Goal: Task Accomplishment & Management: Manage account settings

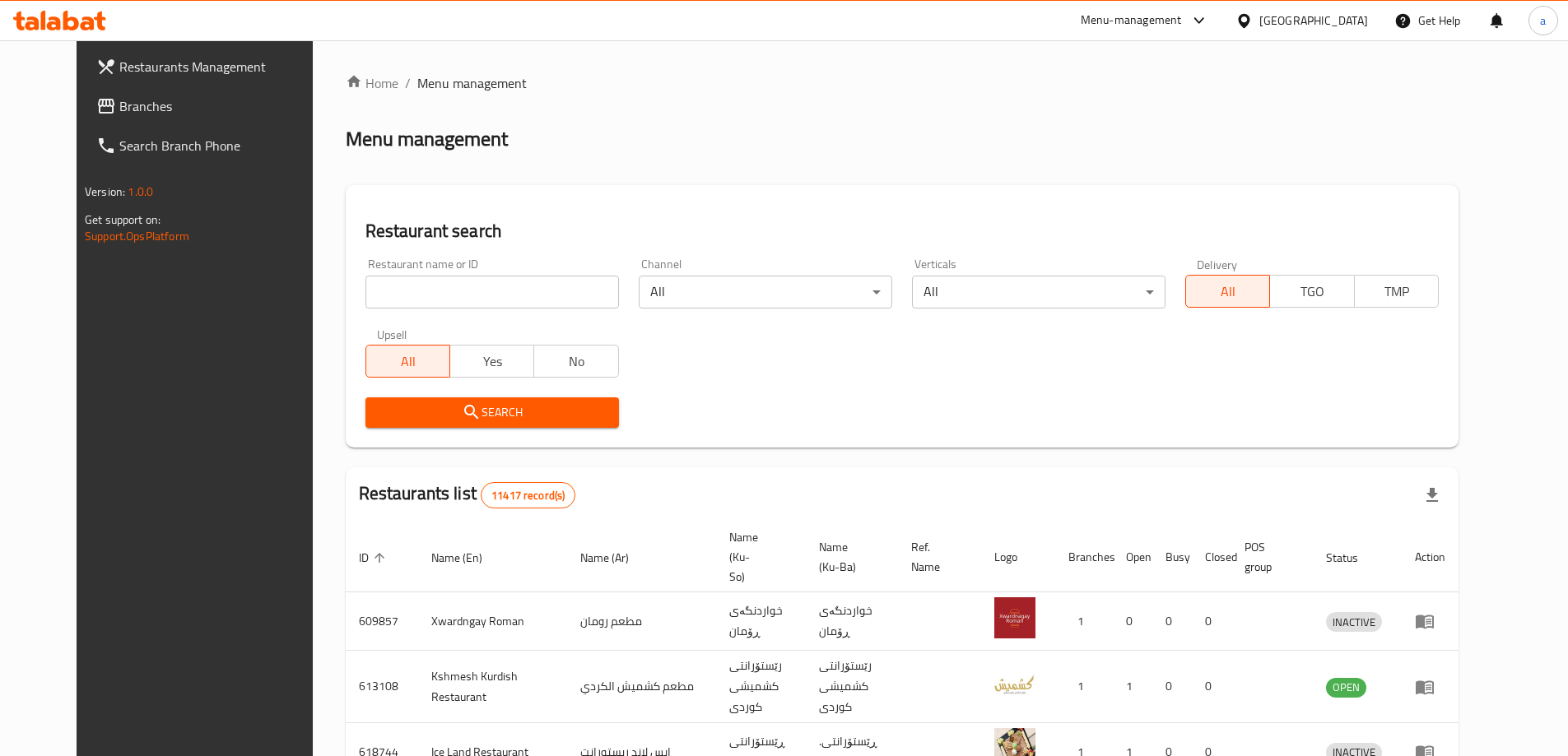
click at [83, 101] on link "Branches" at bounding box center [210, 106] width 256 height 40
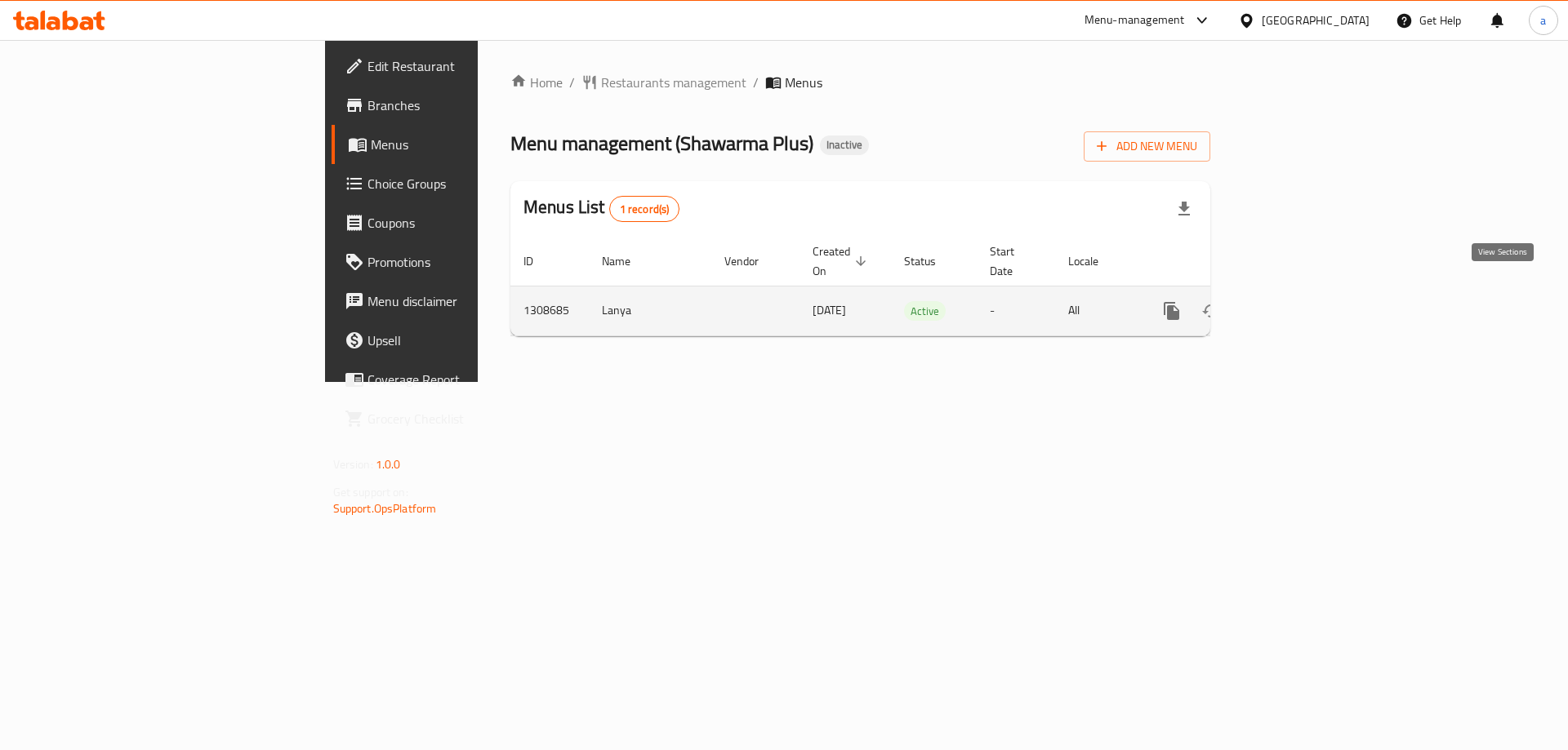
click at [1297, 304] on icon "enhanced table" at bounding box center [1289, 311] width 15 height 15
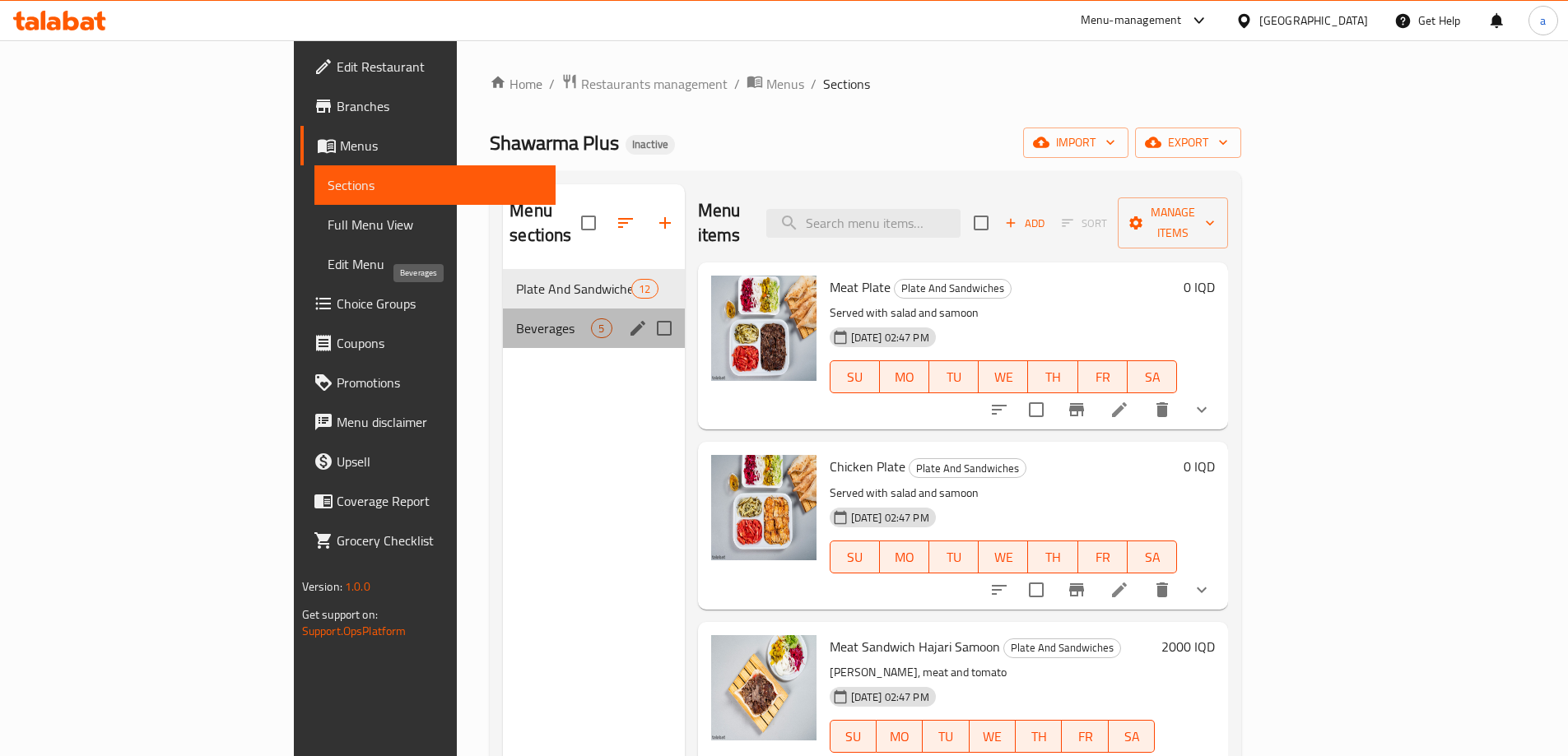
click at [516, 318] on span "Beverages" at bounding box center [554, 328] width 75 height 19
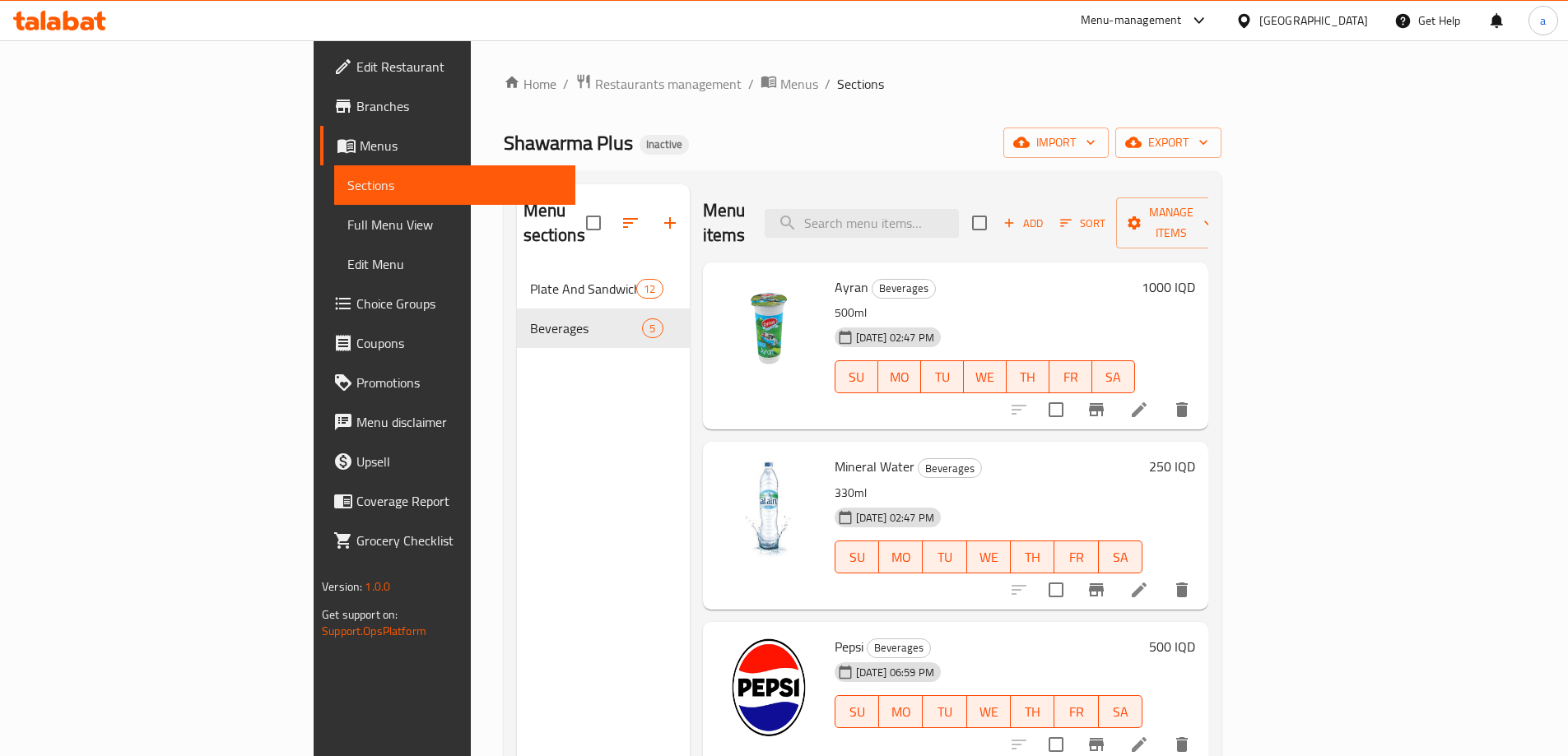
click at [356, 64] on span "Edit Restaurant" at bounding box center [459, 66] width 206 height 19
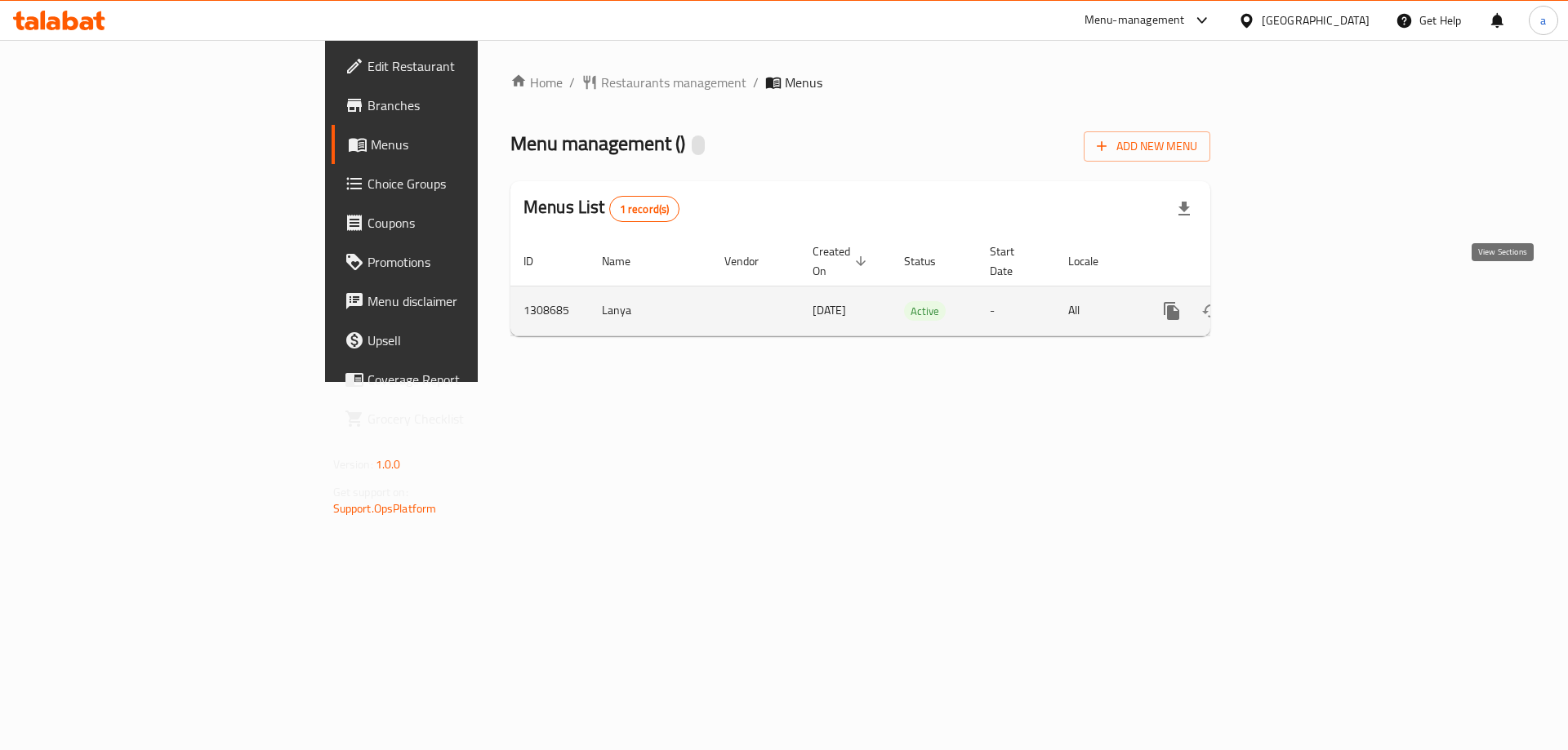
click at [1300, 301] on icon "enhanced table" at bounding box center [1290, 311] width 19 height 19
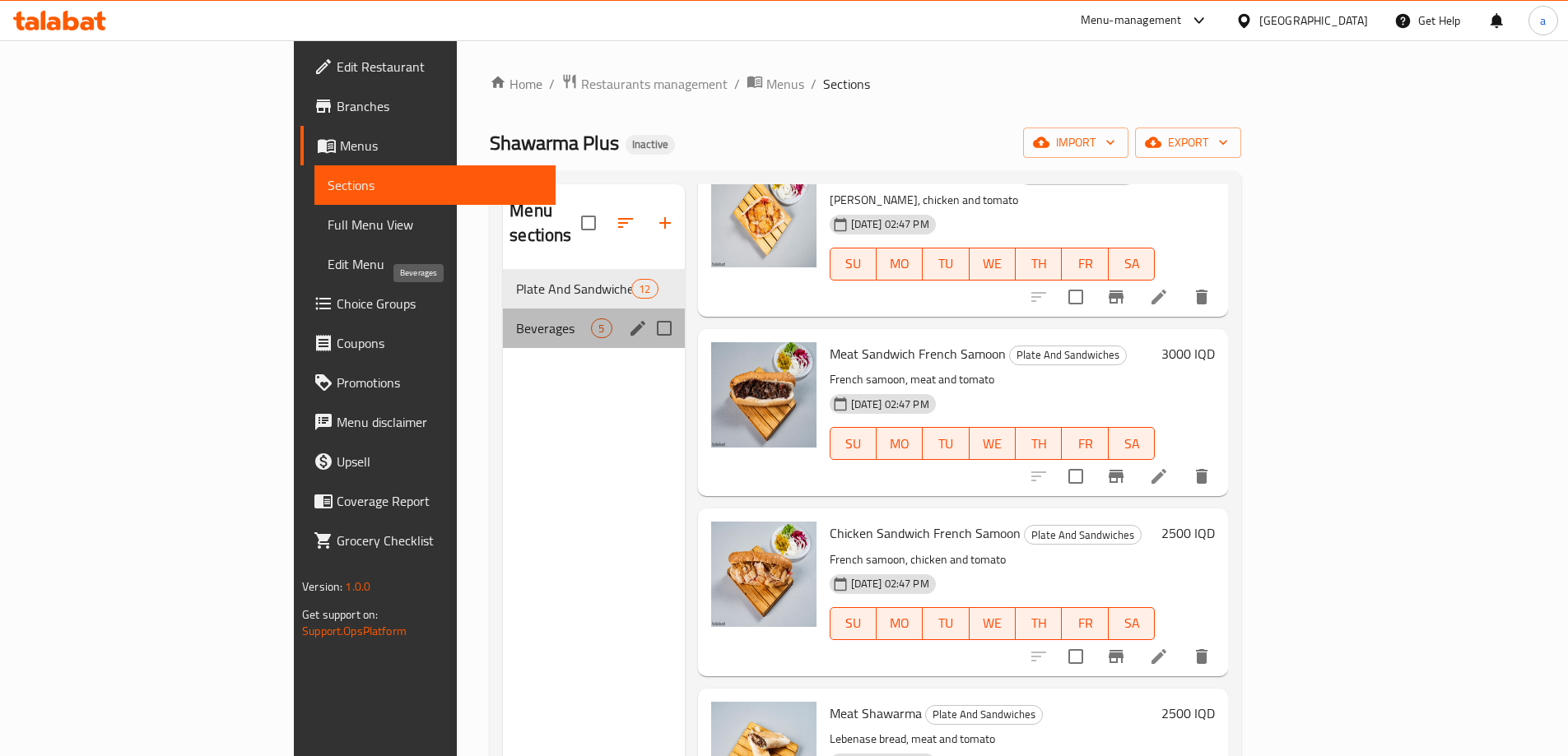
click at [516, 318] on span "Beverages" at bounding box center [554, 328] width 75 height 19
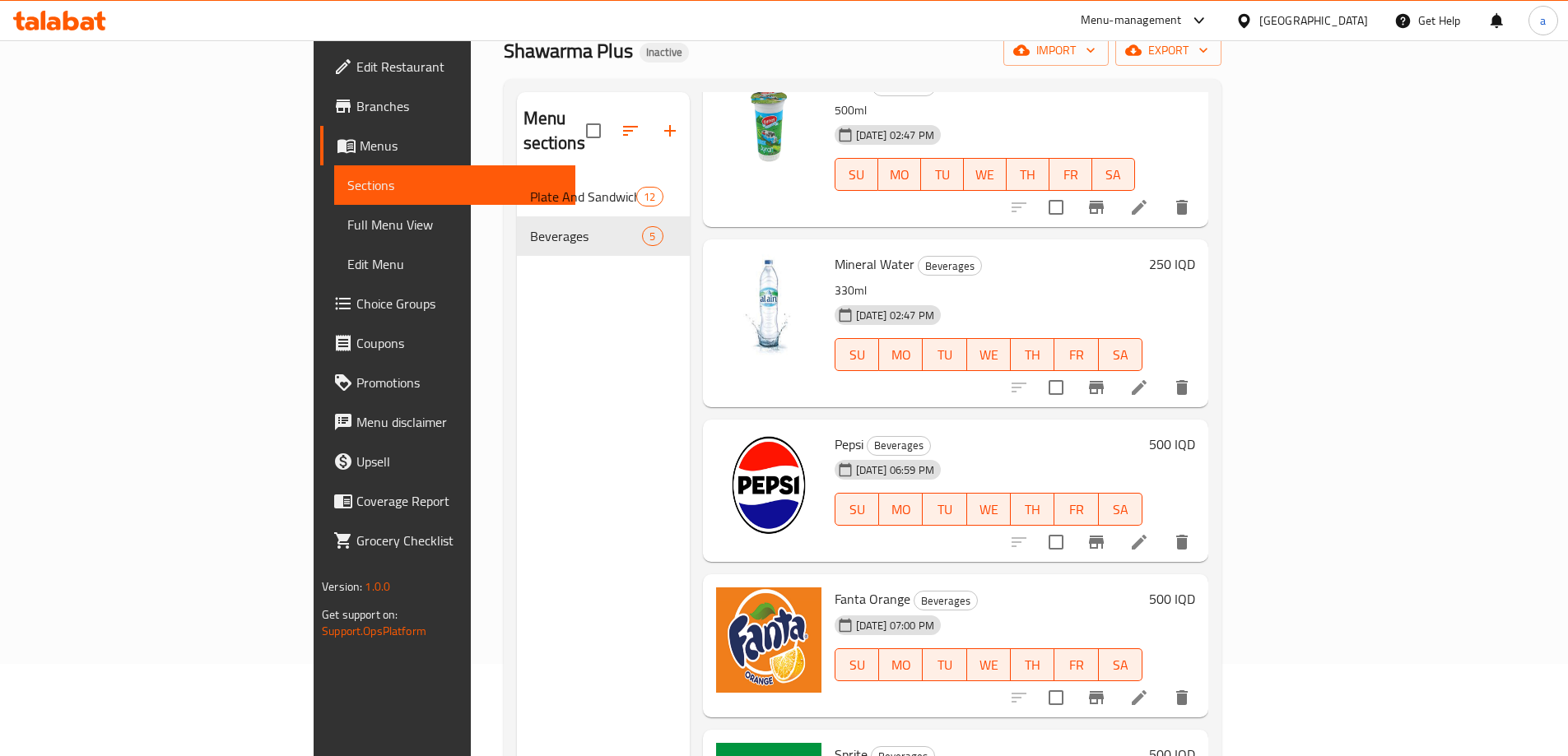
scroll to position [231, 0]
